Goal: Information Seeking & Learning: Learn about a topic

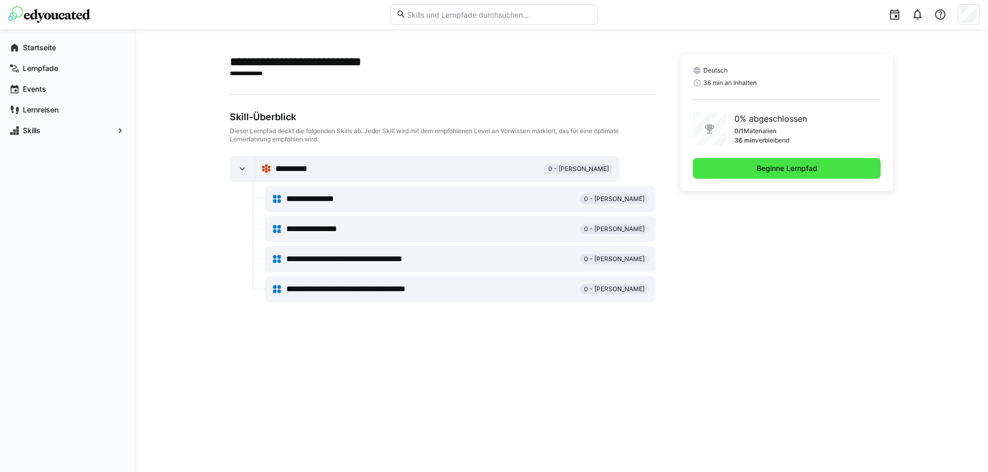
click at [802, 175] on span "Beginne Lernpfad" at bounding box center [787, 168] width 188 height 21
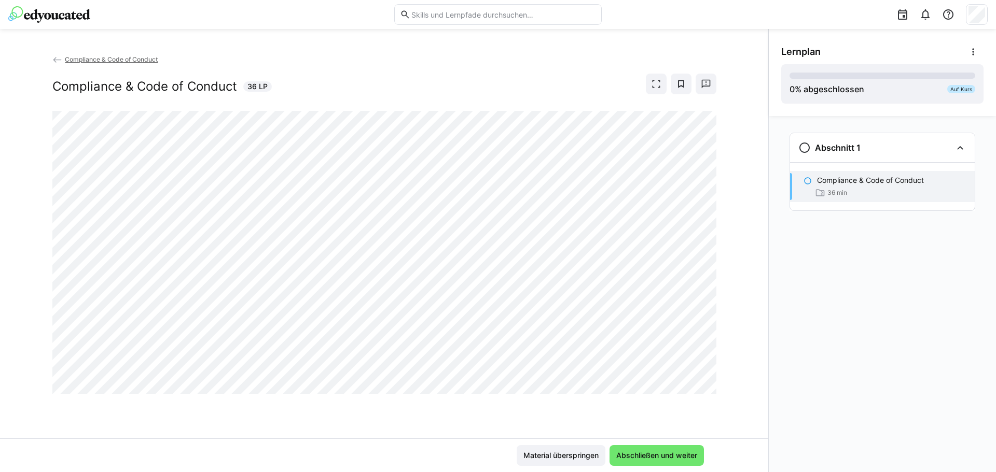
click at [837, 173] on div "Compliance & Code of Conduct 36 min" at bounding box center [882, 186] width 185 height 31
click at [808, 155] on div "Abschnitt 1" at bounding box center [882, 147] width 185 height 29
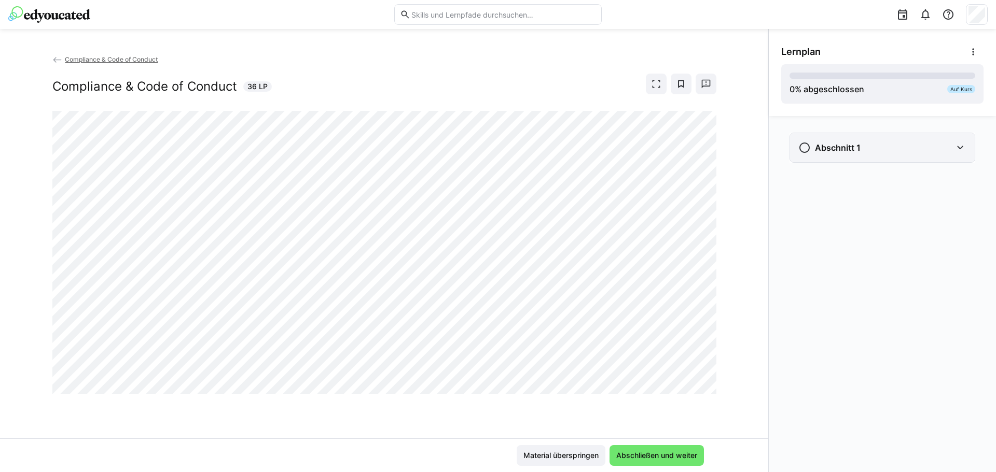
click at [804, 152] on eds-icon at bounding box center [804, 148] width 12 height 12
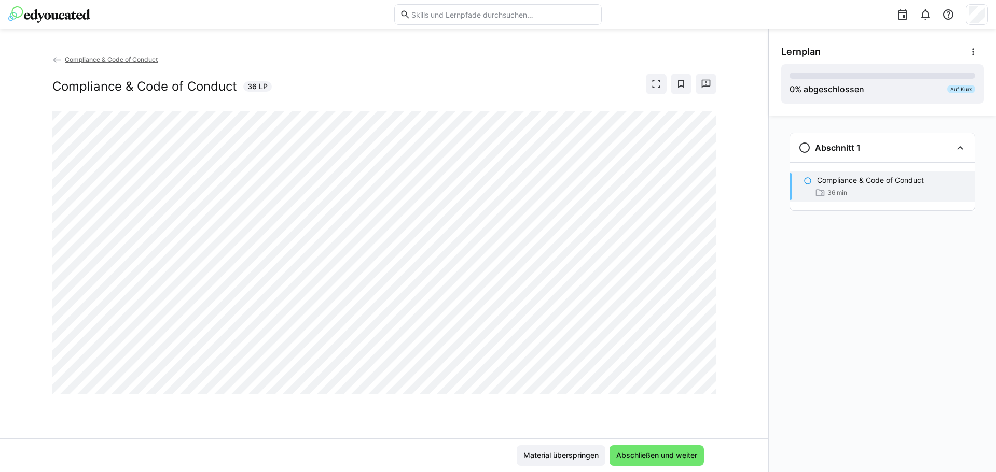
click at [829, 194] on span "36 min" at bounding box center [837, 193] width 20 height 8
click at [873, 188] on div "36 min" at bounding box center [891, 193] width 149 height 10
click at [823, 194] on eds-icon at bounding box center [820, 193] width 10 height 10
click at [656, 85] on eds-icon at bounding box center [656, 84] width 10 height 10
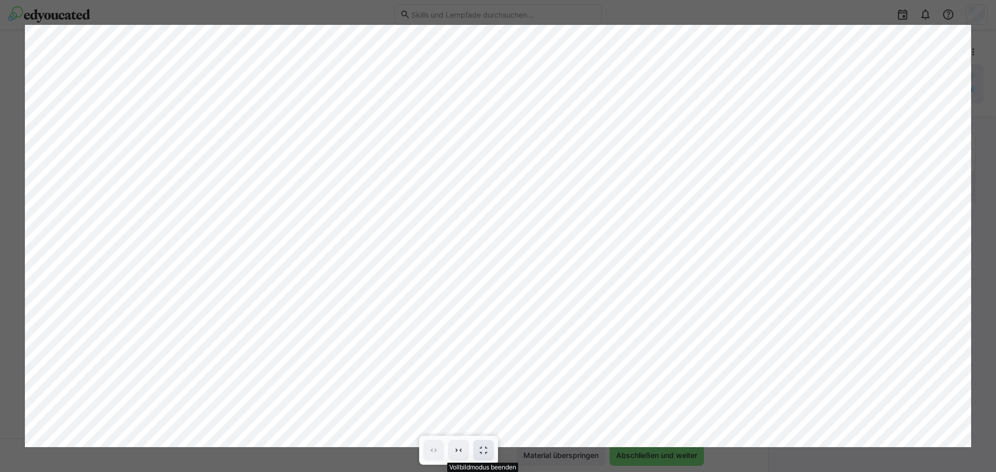
click at [479, 448] on eds-icon at bounding box center [483, 451] width 10 height 10
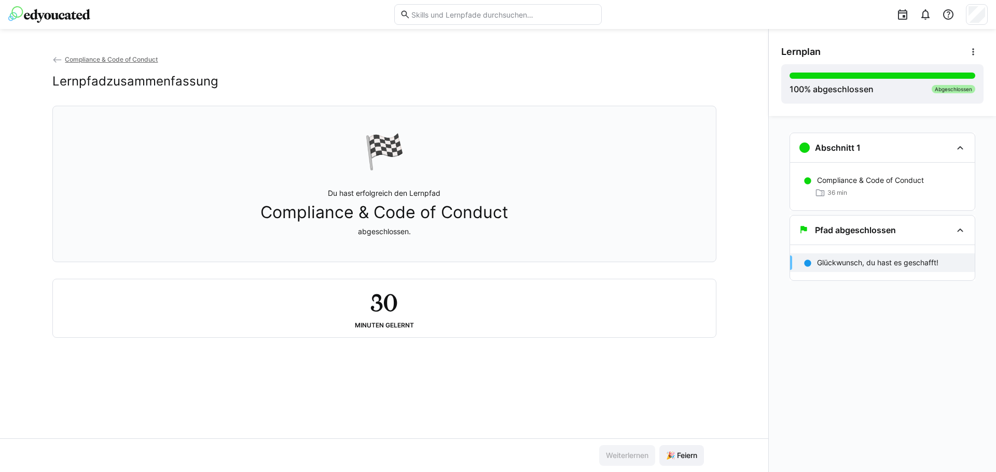
click at [406, 317] on div "30 Minuten gelernt" at bounding box center [384, 308] width 646 height 41
click at [881, 258] on p "Glückwunsch, du hast es geschafft!" at bounding box center [877, 263] width 121 height 10
click at [648, 126] on div "🏁 Du hast erfolgreich den Lernpfad Compliance & Code of Conduct abgeschlossen." at bounding box center [384, 184] width 646 height 143
click at [384, 199] on p "Du hast erfolgreich den Lernpfad Compliance & Code of Conduct abgeschlossen." at bounding box center [384, 212] width 248 height 49
click at [449, 206] on span "Compliance & Code of Conduct" at bounding box center [384, 213] width 248 height 20
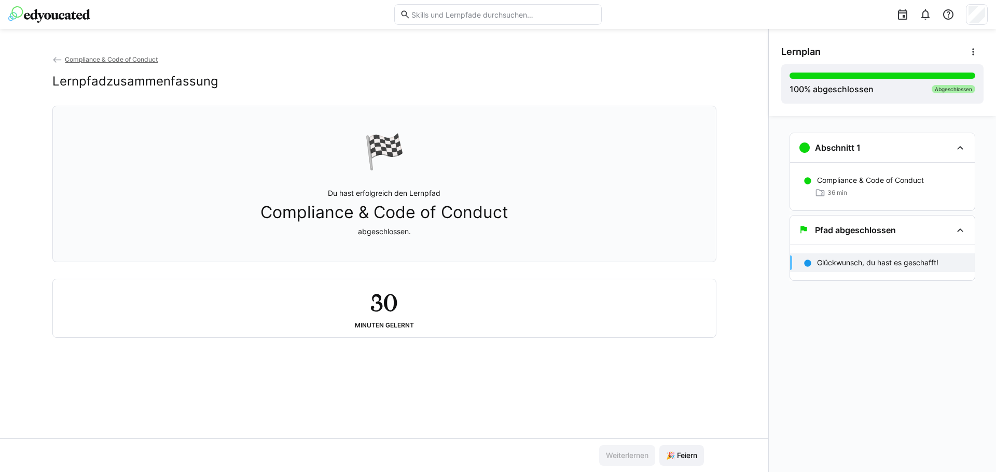
click at [533, 222] on div "🏁 Du hast erfolgreich den Lernpfad Compliance & Code of Conduct abgeschlossen." at bounding box center [384, 184] width 646 height 143
click at [679, 458] on span "🎉 Feiern" at bounding box center [681, 456] width 34 height 10
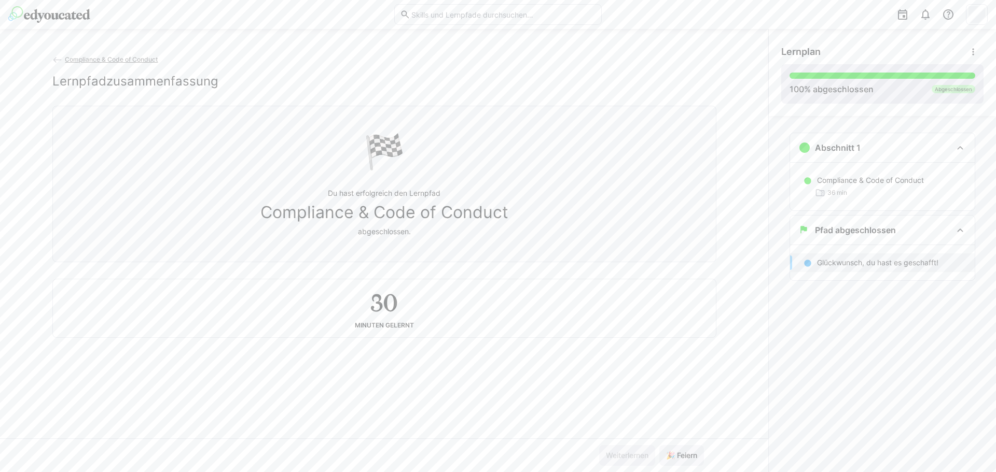
click at [950, 91] on div "Abgeschlossen" at bounding box center [953, 89] width 44 height 8
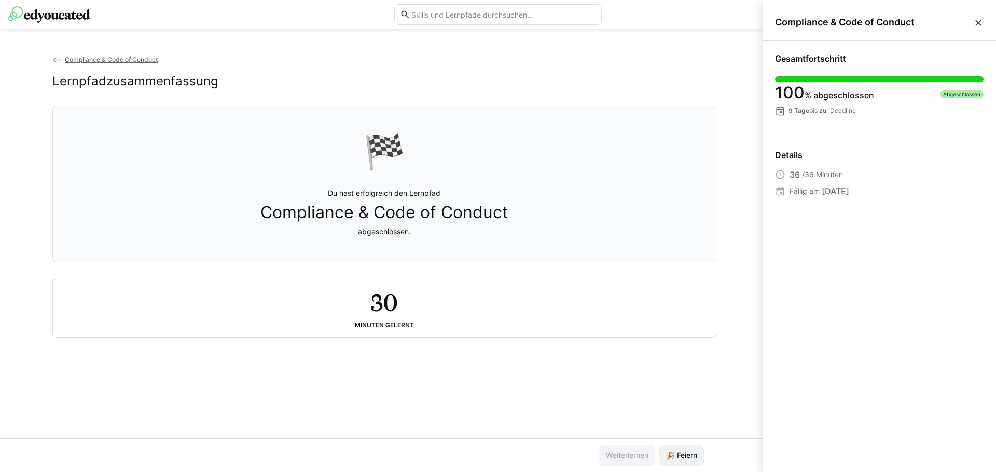
click at [979, 26] on eds-icon at bounding box center [978, 23] width 10 height 10
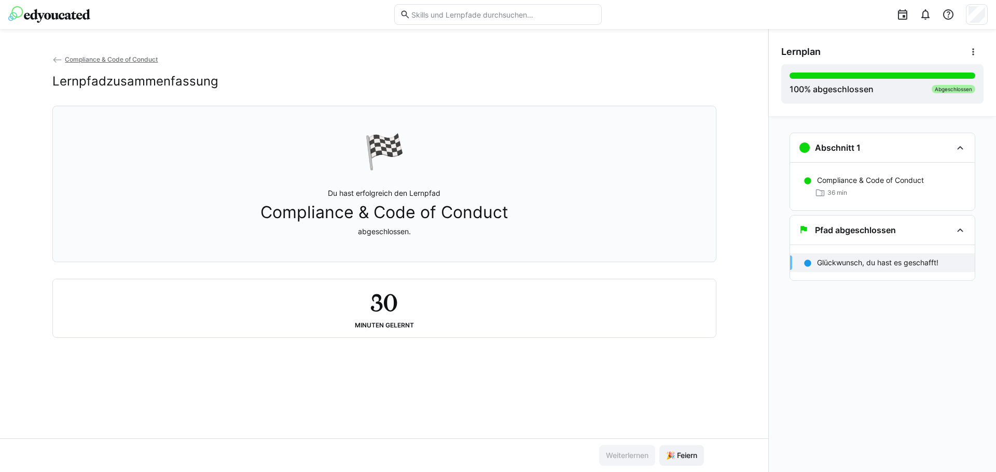
drag, startPoint x: 334, startPoint y: 66, endPoint x: 289, endPoint y: 66, distance: 45.1
click at [334, 66] on div "Compliance & Code of Conduct Lernpfadzusammenfassung" at bounding box center [384, 80] width 664 height 52
click at [110, 57] on span "Compliance & Code of Conduct" at bounding box center [111, 59] width 93 height 8
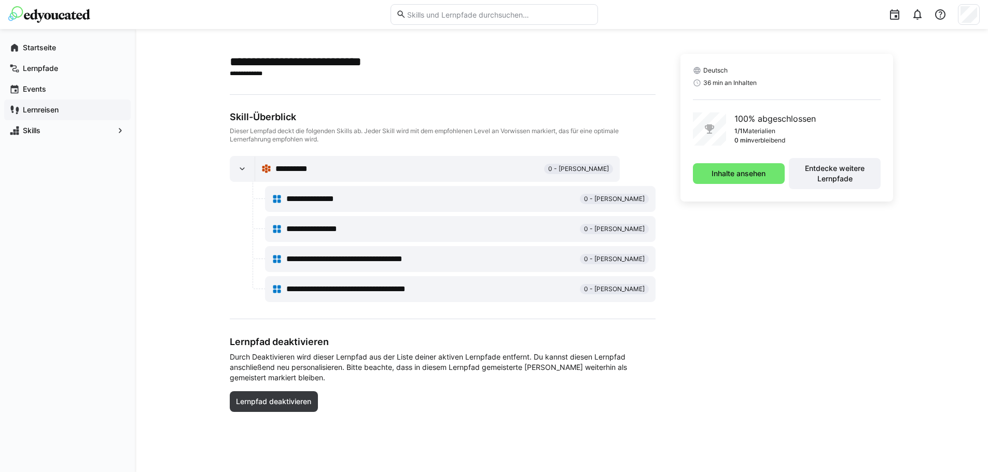
drag, startPoint x: 49, startPoint y: 47, endPoint x: 37, endPoint y: 106, distance: 60.2
click at [0, 0] on app-navigation-label "Startseite" at bounding box center [0, 0] width 0 height 0
